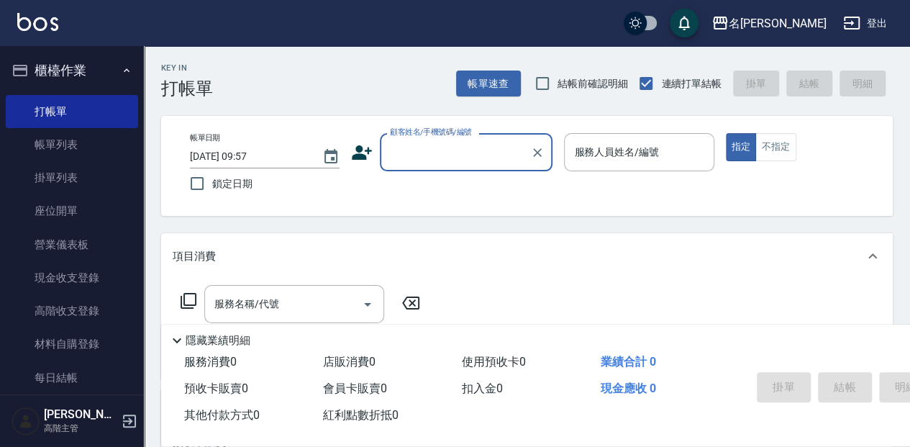
drag, startPoint x: 463, startPoint y: 157, endPoint x: 464, endPoint y: 167, distance: 10.2
click at [463, 157] on input "顧客姓名/手機號碼/編號" at bounding box center [455, 152] width 138 height 25
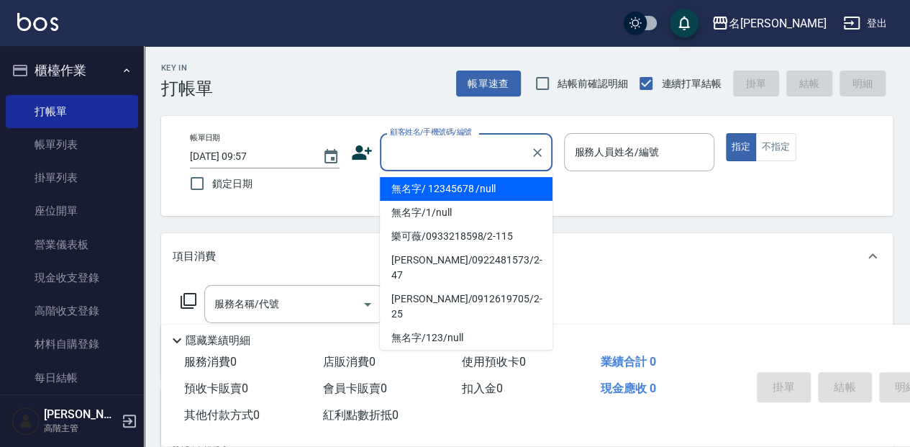
drag, startPoint x: 460, startPoint y: 187, endPoint x: 598, endPoint y: 150, distance: 143.6
click at [463, 186] on li "無名字/ 12345678 /null" at bounding box center [466, 189] width 173 height 24
type input "無名字/ 12345678 /null"
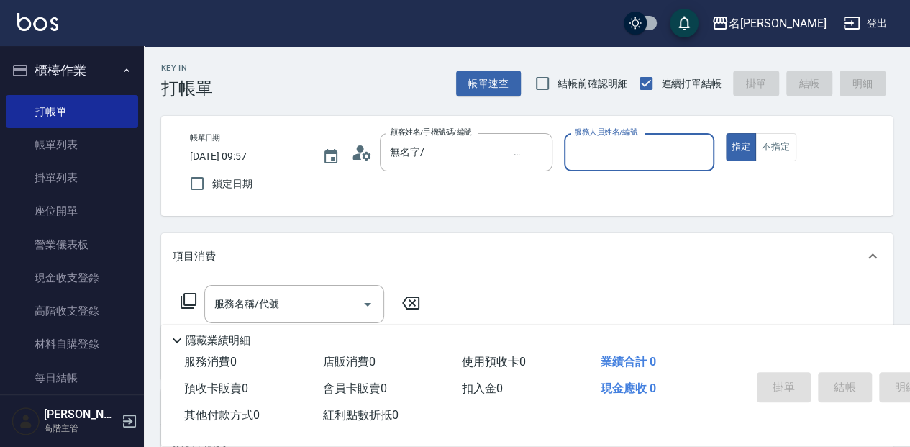
click at [598, 150] on input "服務人員姓名/編號" at bounding box center [638, 152] width 137 height 25
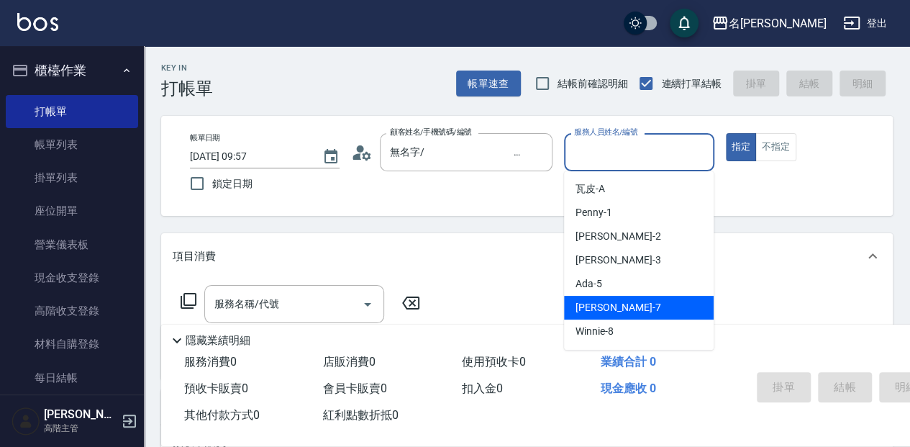
click at [630, 304] on div "[PERSON_NAME] -7" at bounding box center [639, 308] width 150 height 24
type input "[PERSON_NAME]-7"
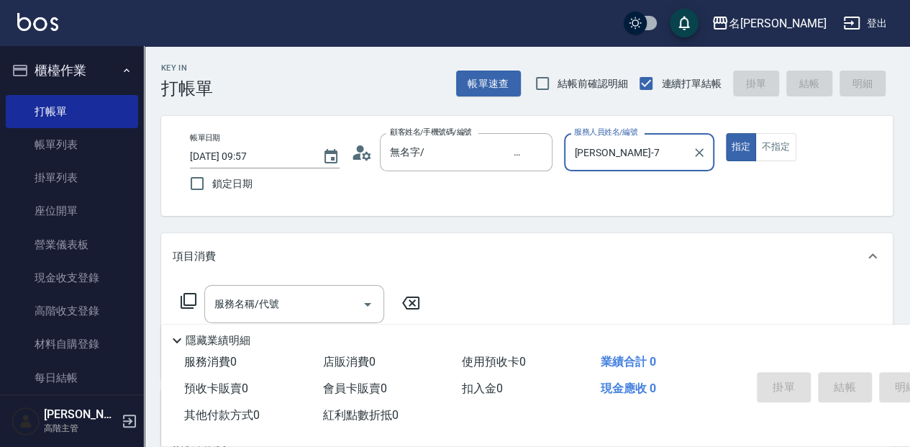
scroll to position [47, 0]
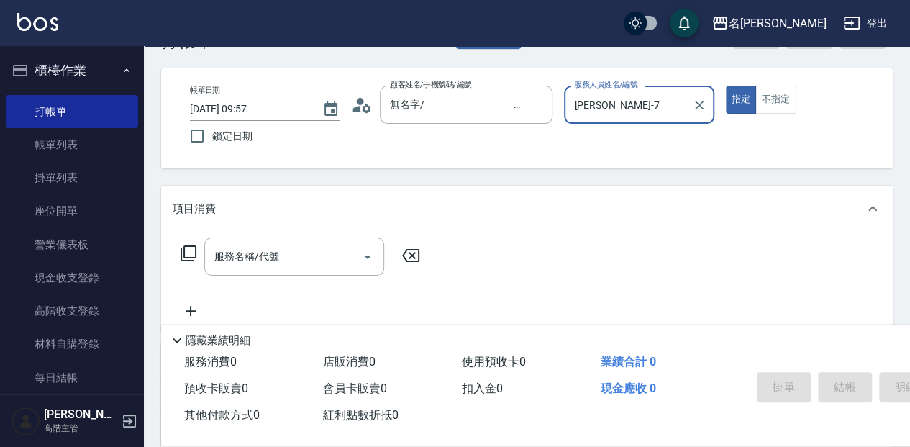
click at [327, 273] on div "服務名稱/代號" at bounding box center [294, 256] width 180 height 38
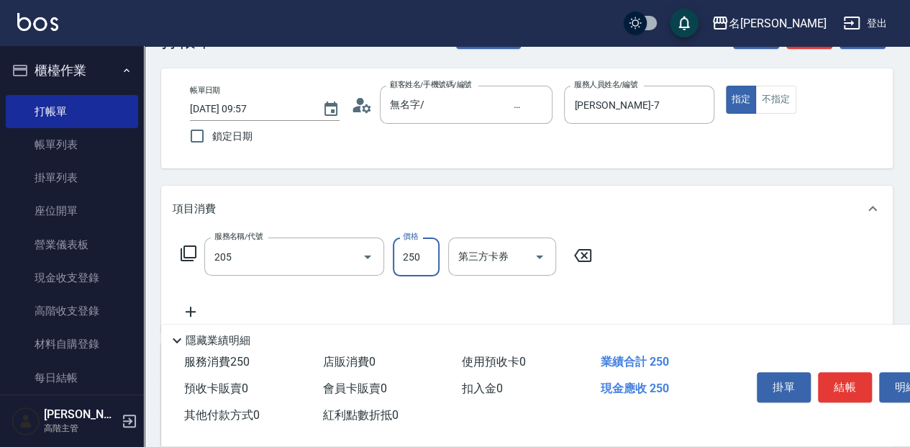
type input "洗髮(250)(205)"
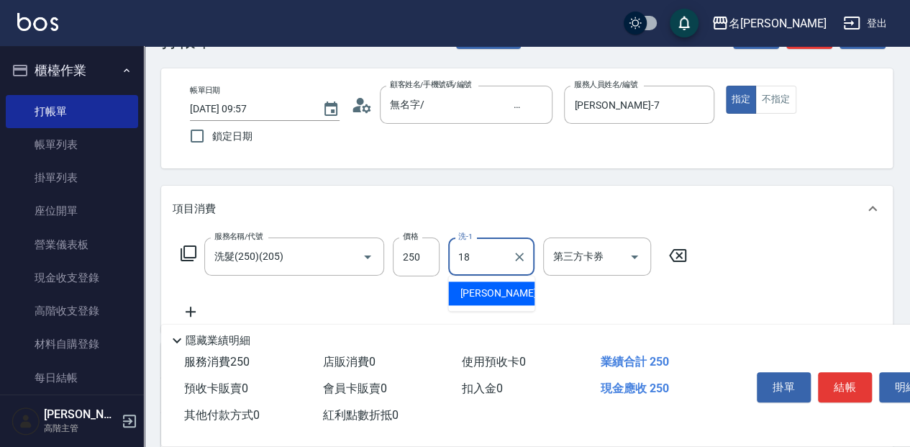
type input "[PERSON_NAME]-18"
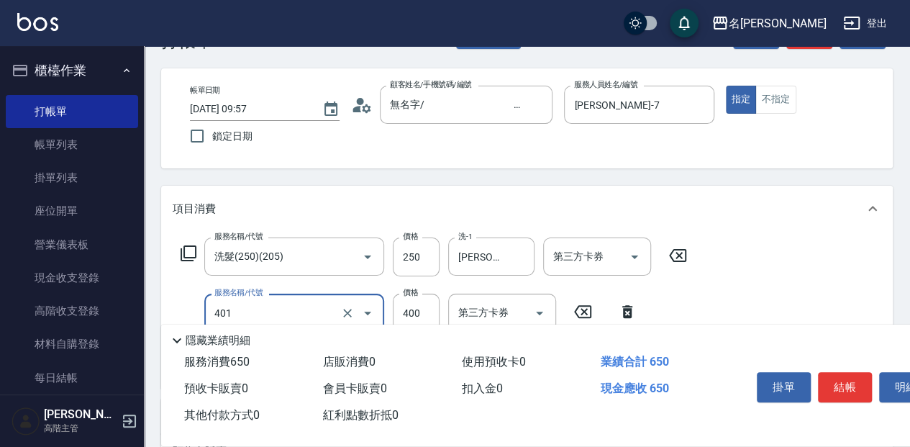
type input "剪髮(400)(401)"
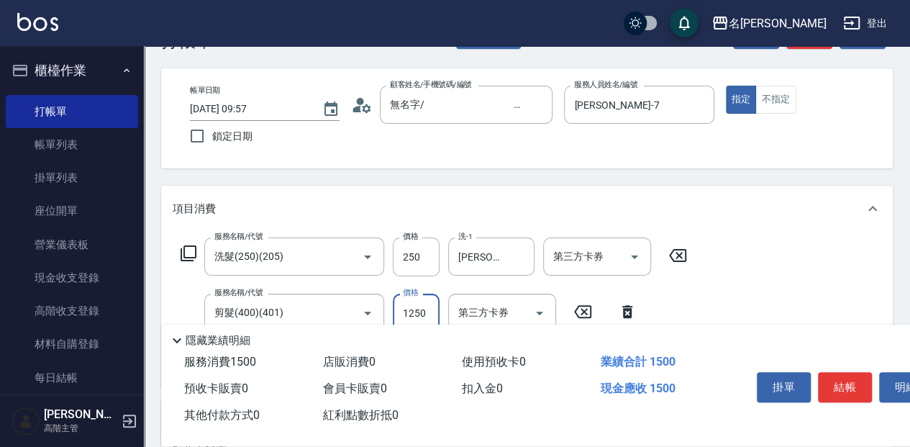
type input "1250"
click at [832, 380] on button "結帳" at bounding box center [845, 387] width 54 height 30
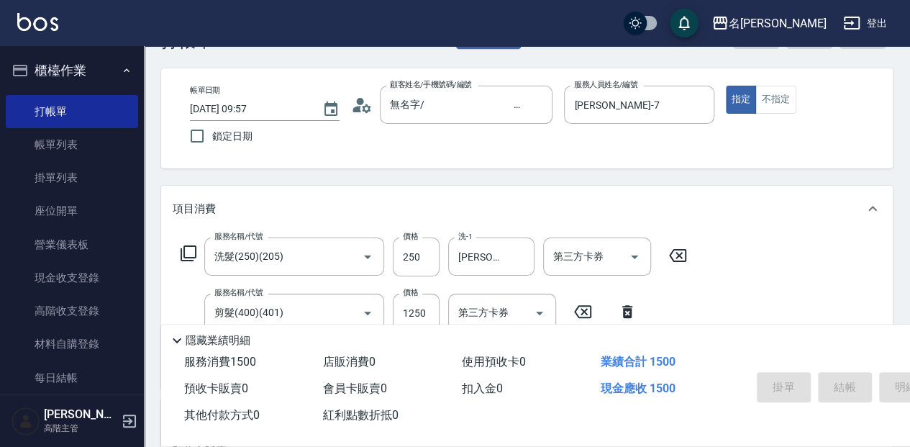
type input "[DATE] 12:37"
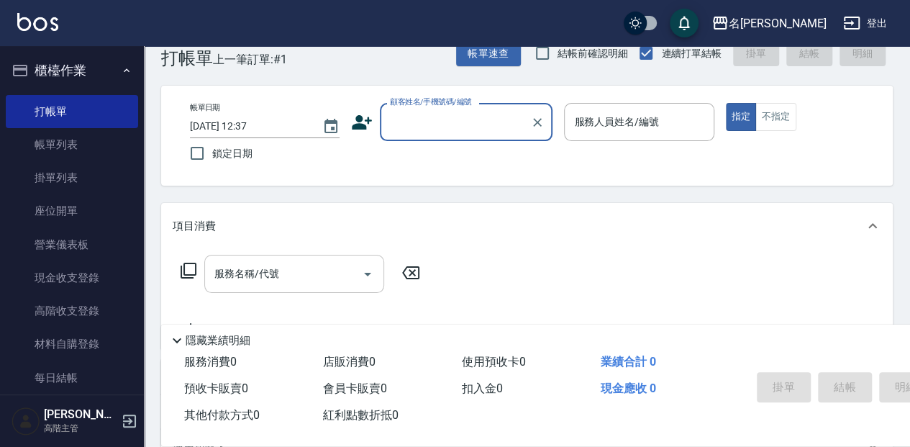
scroll to position [0, 0]
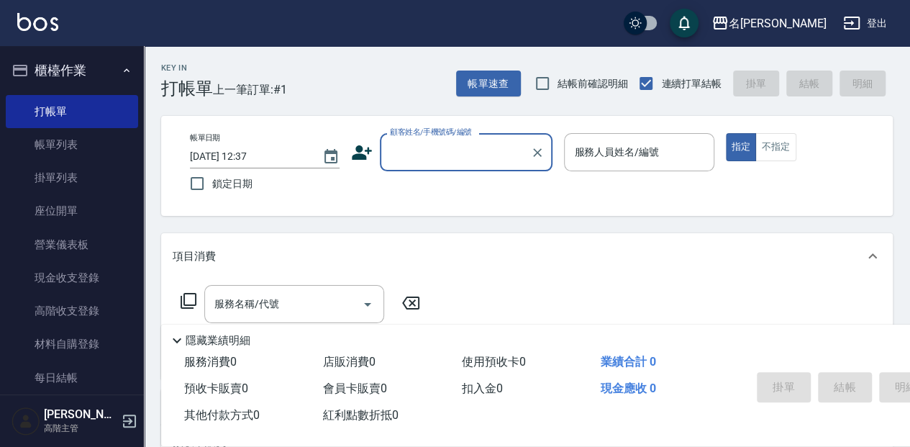
drag, startPoint x: 419, startPoint y: 147, endPoint x: 424, endPoint y: 155, distance: 10.4
click at [419, 147] on input "顧客姓名/手機號碼/編號" at bounding box center [455, 152] width 138 height 25
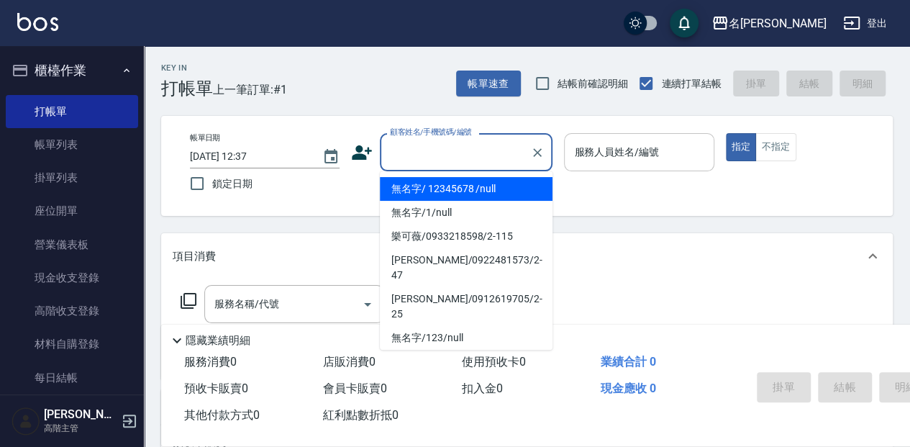
drag, startPoint x: 439, startPoint y: 194, endPoint x: 646, endPoint y: 164, distance: 209.4
click at [439, 194] on li "無名字/ 12345678 /null" at bounding box center [466, 189] width 173 height 24
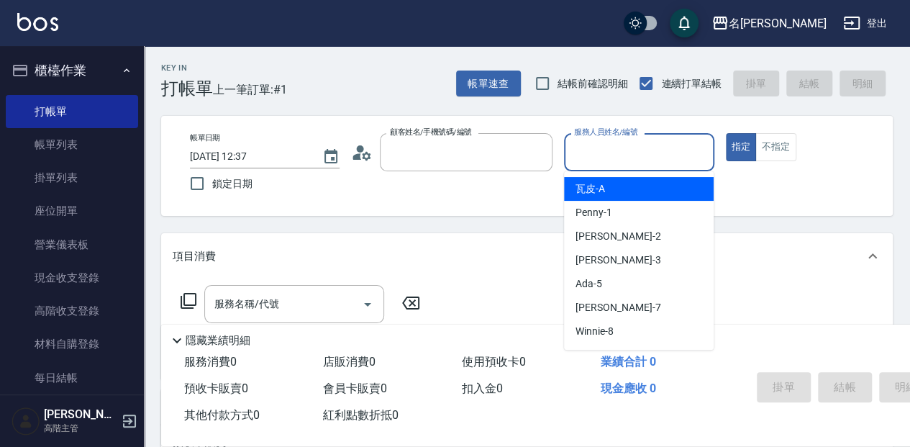
type input "無名字/ 12345678 /null"
click at [646, 164] on input "服務人員姓名/編號" at bounding box center [638, 152] width 137 height 25
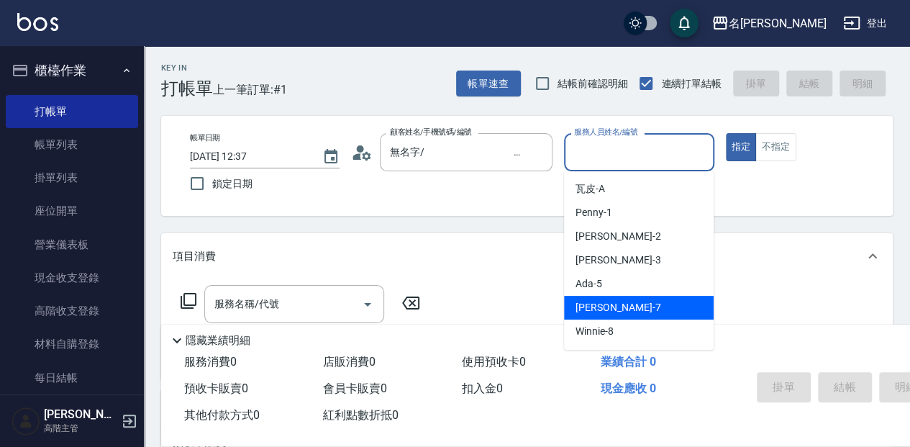
click at [607, 300] on span "[PERSON_NAME] -7" at bounding box center [617, 307] width 85 height 15
type input "[PERSON_NAME]-7"
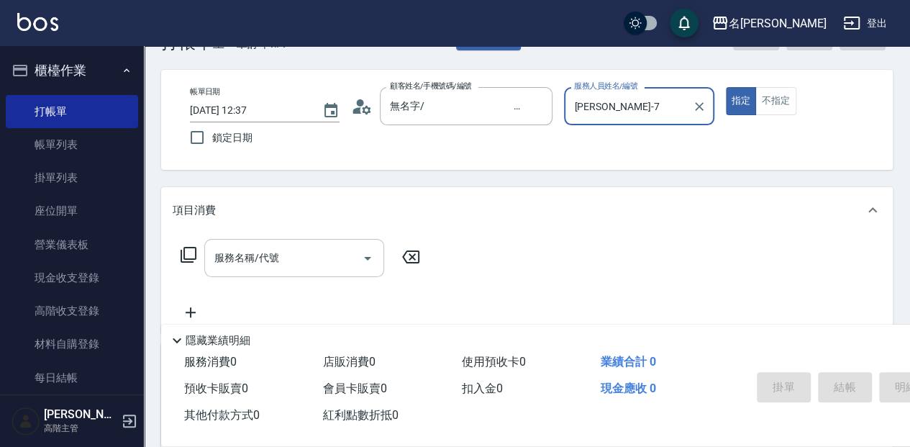
scroll to position [47, 0]
drag, startPoint x: 358, startPoint y: 264, endPoint x: 405, endPoint y: 267, distance: 46.8
click at [368, 265] on div at bounding box center [367, 256] width 22 height 38
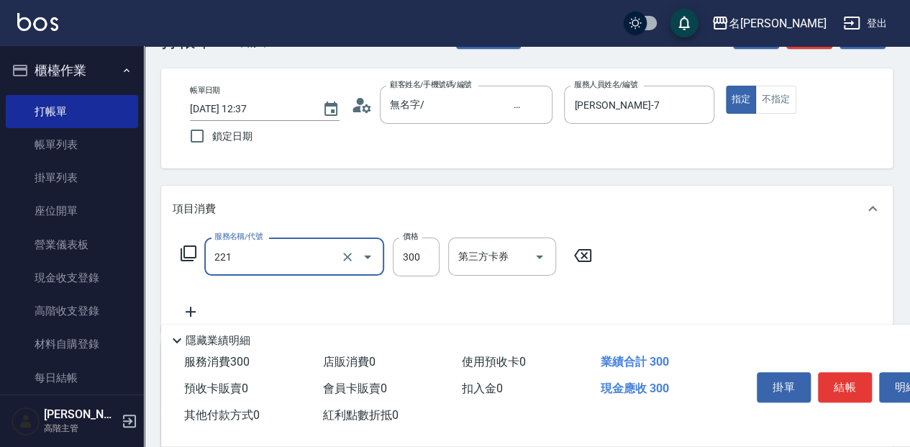
type input "洗髮300(221)"
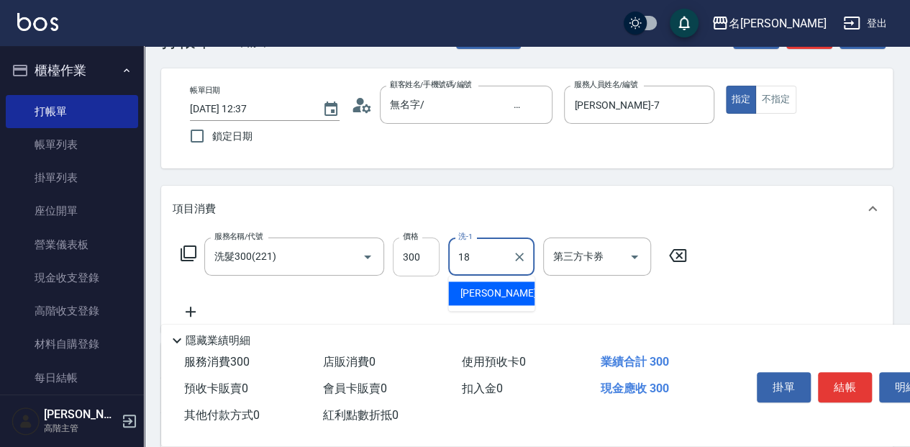
type input "[PERSON_NAME]-18"
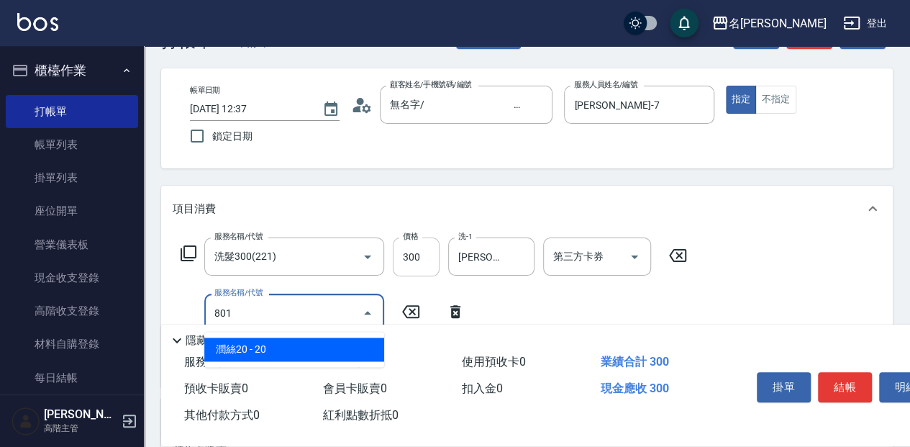
type input "潤絲20(801)"
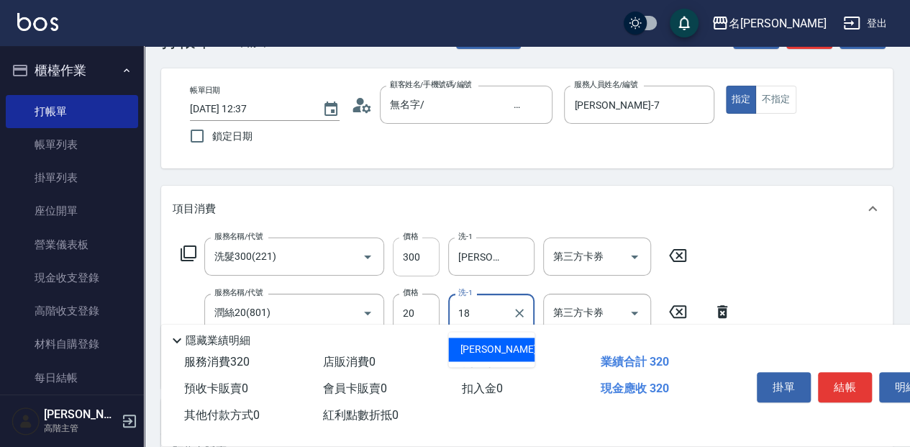
type input "[PERSON_NAME]-18"
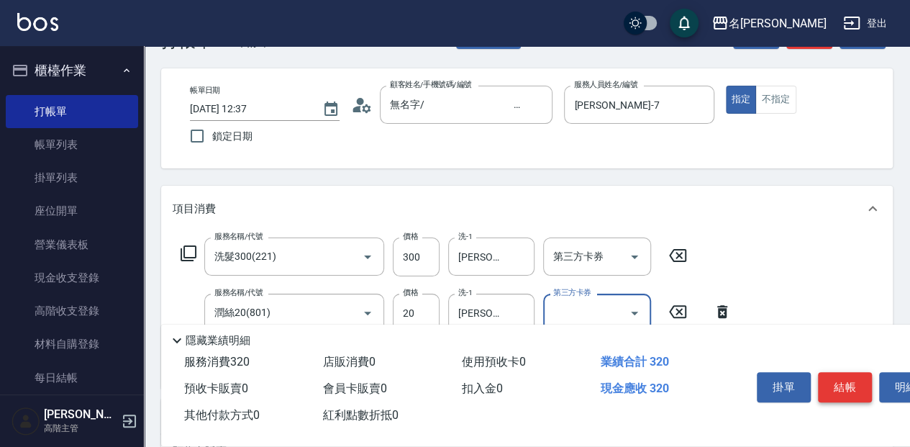
click at [834, 386] on button "結帳" at bounding box center [845, 387] width 54 height 30
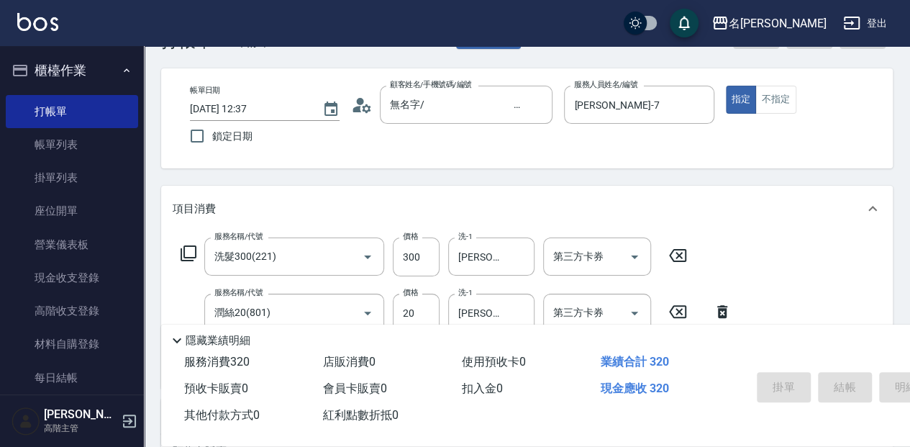
type input "[DATE] 12:38"
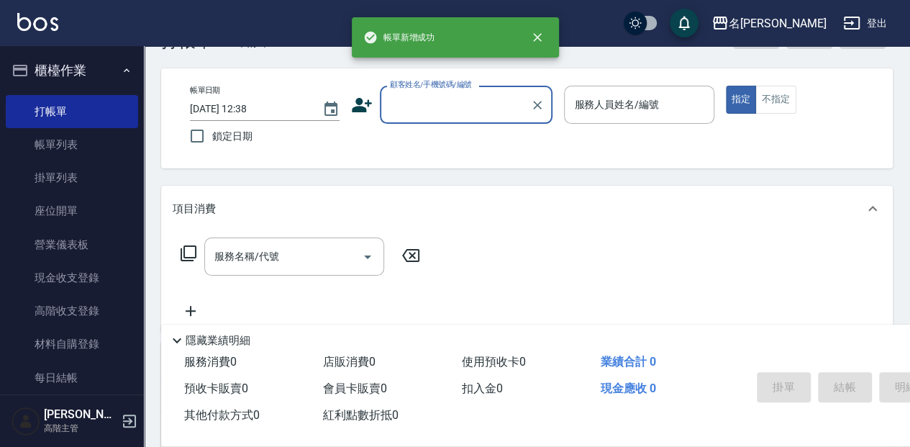
scroll to position [0, 0]
